Goal: Obtain resource: Obtain resource

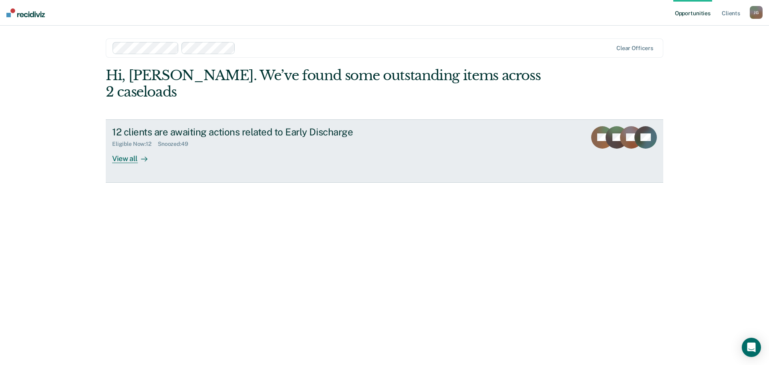
click at [139, 154] on div at bounding box center [143, 158] width 10 height 9
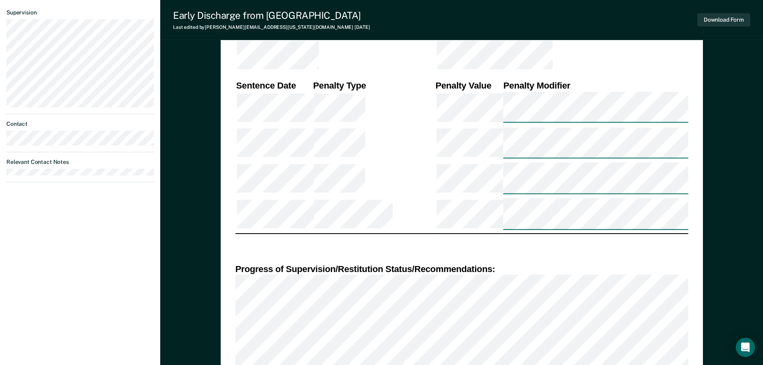
scroll to position [441, 0]
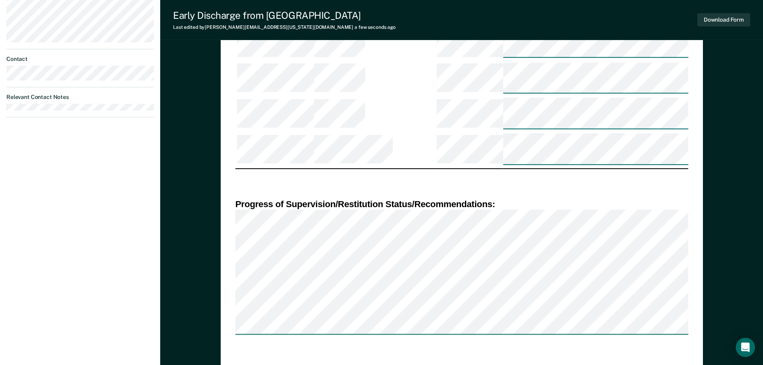
click at [727, 23] on button "Download Form" at bounding box center [723, 19] width 53 height 13
type textarea "x"
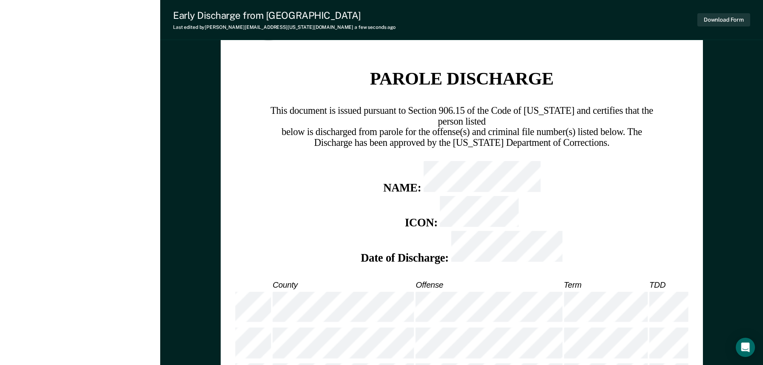
scroll to position [921, 0]
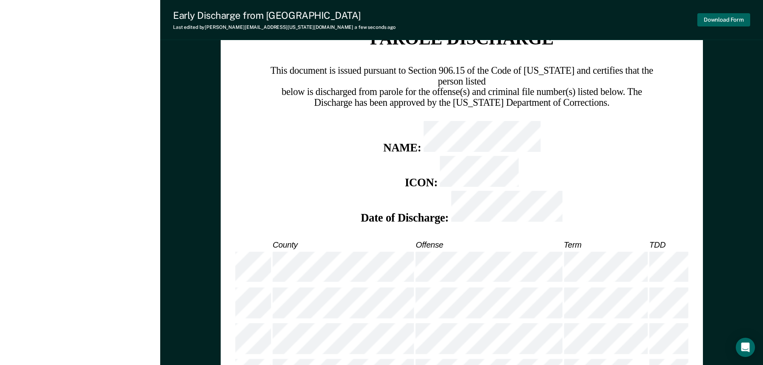
click at [712, 19] on button "Download Form" at bounding box center [723, 19] width 53 height 13
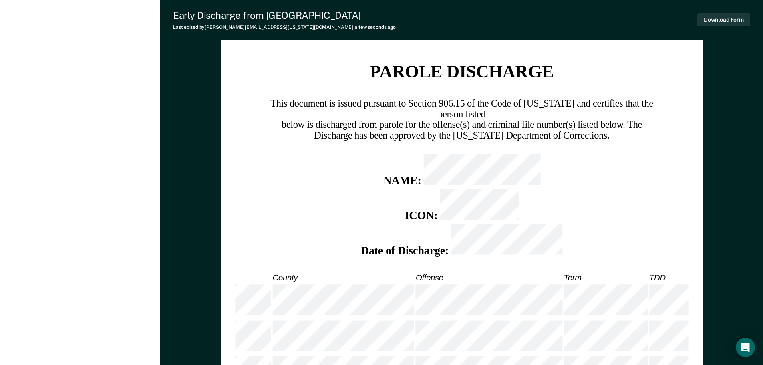
scroll to position [801, 0]
